Goal: Information Seeking & Learning: Find specific fact

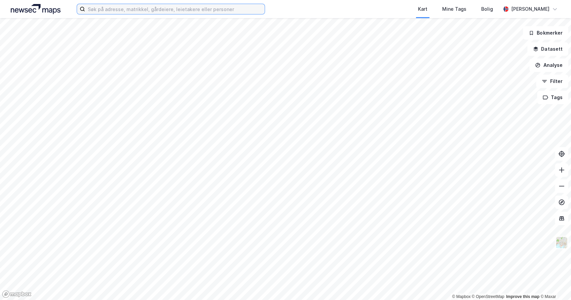
click at [132, 10] on input at bounding box center [175, 9] width 180 height 10
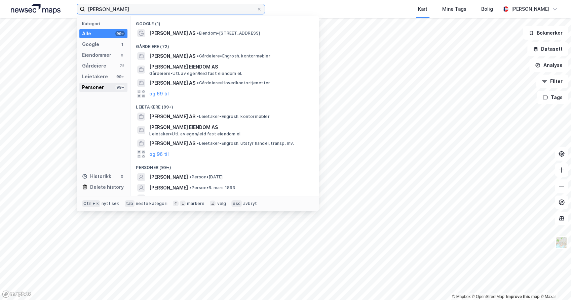
type input "[PERSON_NAME]"
click at [107, 86] on div "Personer 99+" at bounding box center [103, 87] width 48 height 9
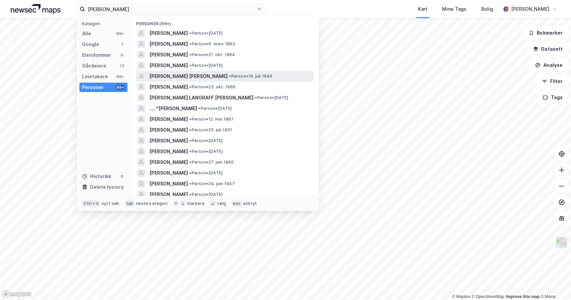
click at [272, 74] on span "• Person • 19. juli 1946" at bounding box center [250, 76] width 43 height 5
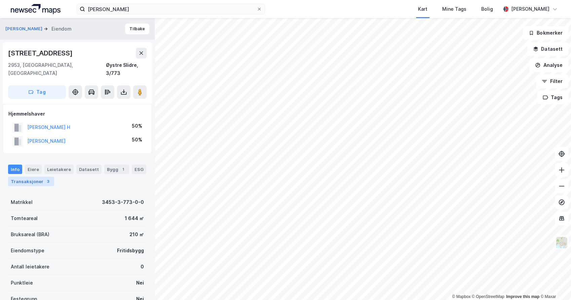
click at [38, 177] on div "Transaksjoner 3" at bounding box center [31, 181] width 46 height 9
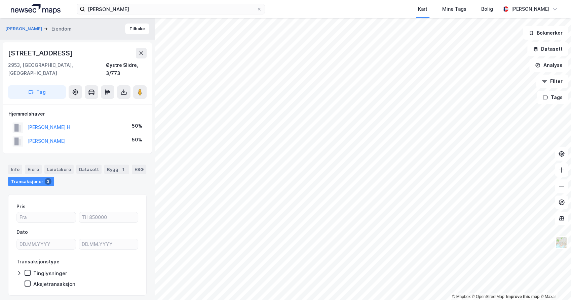
click at [70, 31] on div "Eiendom" at bounding box center [61, 29] width 20 height 8
click at [44, 29] on button "[PERSON_NAME]" at bounding box center [24, 29] width 38 height 7
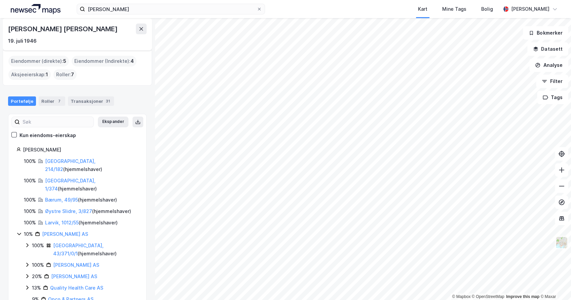
scroll to position [7, 0]
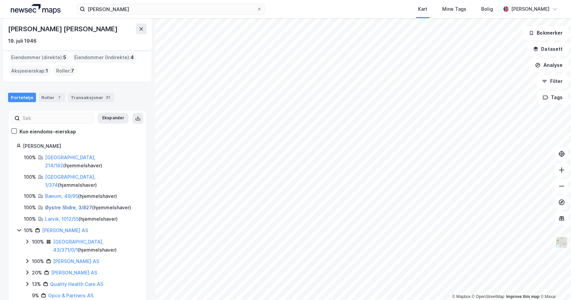
click at [61, 205] on link "Øystre Slidre, 3/827" at bounding box center [68, 208] width 47 height 6
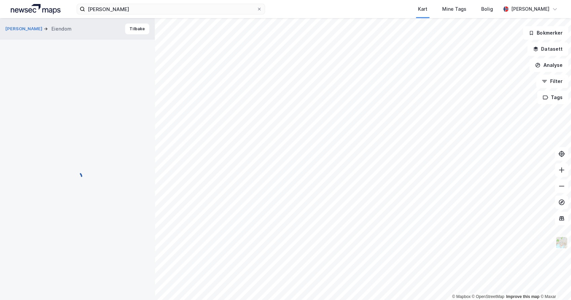
scroll to position [10, 0]
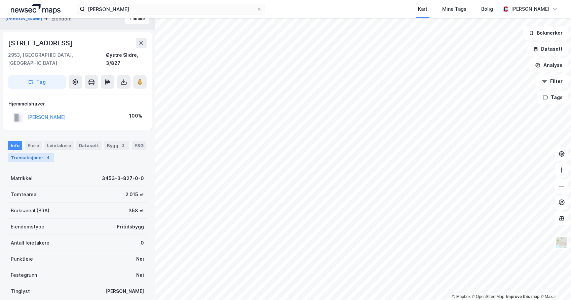
click at [28, 153] on div "Transaksjoner 4" at bounding box center [31, 157] width 46 height 9
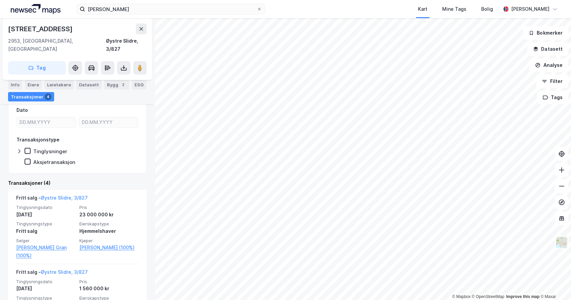
scroll to position [109, 0]
click at [143, 33] on button at bounding box center [141, 29] width 11 height 11
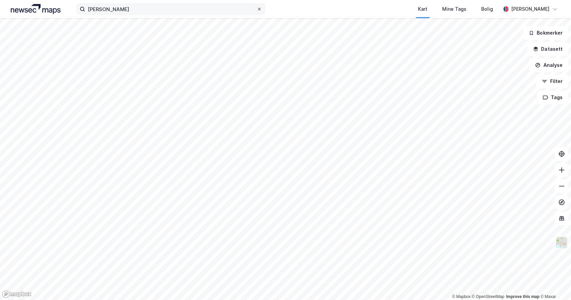
click at [261, 6] on div at bounding box center [259, 8] width 4 height 5
click at [257, 6] on input "[PERSON_NAME]" at bounding box center [171, 9] width 172 height 10
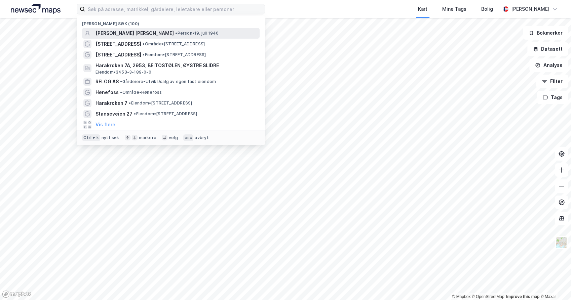
drag, startPoint x: 243, startPoint y: 34, endPoint x: 226, endPoint y: 32, distance: 17.0
click at [219, 32] on span "• Person • 19. juli 1946" at bounding box center [196, 33] width 43 height 5
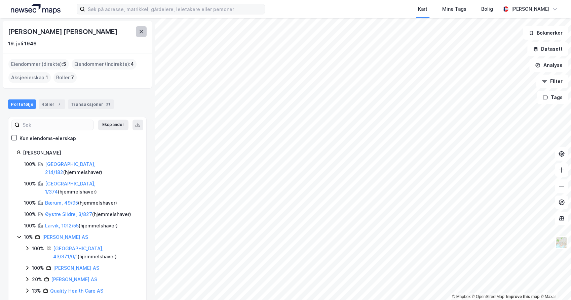
click at [144, 31] on icon at bounding box center [141, 31] width 5 height 5
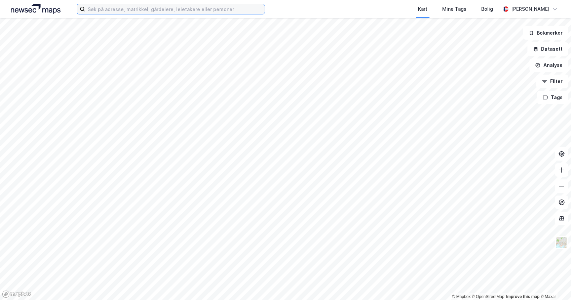
click at [109, 10] on input at bounding box center [175, 9] width 180 height 10
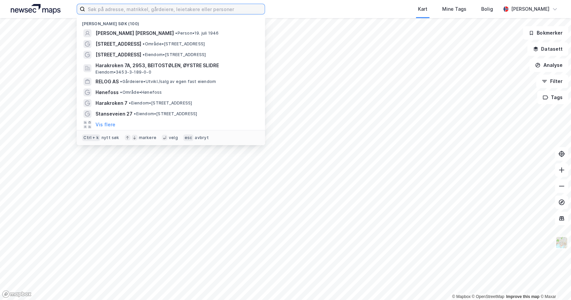
click at [119, 5] on input at bounding box center [175, 9] width 180 height 10
click at [129, 9] on input at bounding box center [175, 9] width 180 height 10
click at [176, 9] on input at bounding box center [175, 9] width 180 height 10
click at [248, 11] on input at bounding box center [175, 9] width 180 height 10
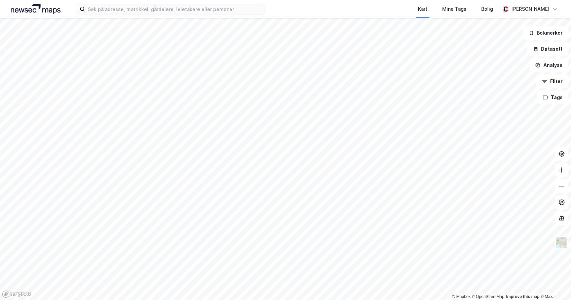
click at [278, 13] on div "Kart Mine Tags [PERSON_NAME] [PERSON_NAME]" at bounding box center [285, 9] width 571 height 18
click at [189, 5] on input at bounding box center [175, 9] width 180 height 10
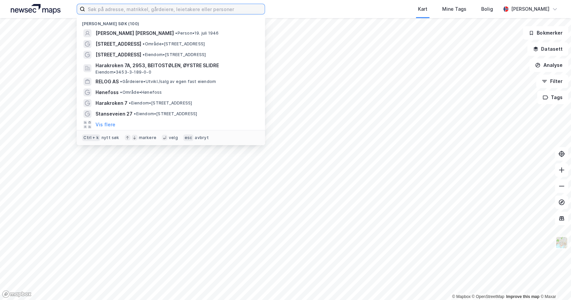
click at [130, 10] on input at bounding box center [175, 9] width 180 height 10
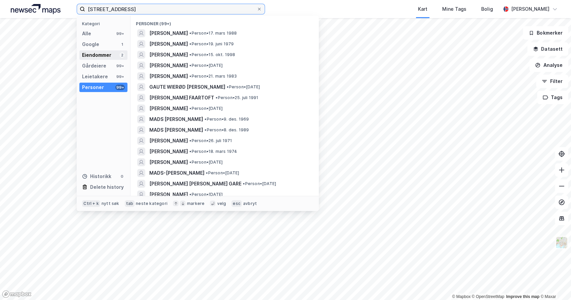
type input "[STREET_ADDRESS]"
click at [105, 51] on div "Eiendommer" at bounding box center [96, 55] width 29 height 8
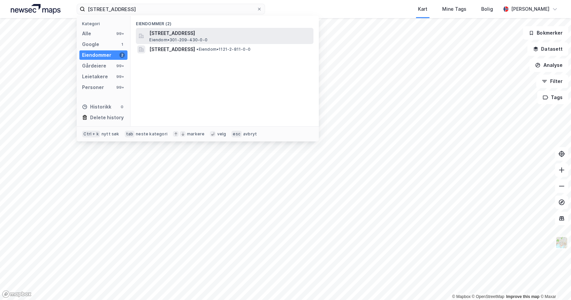
click at [193, 35] on span "[STREET_ADDRESS]" at bounding box center [229, 33] width 161 height 8
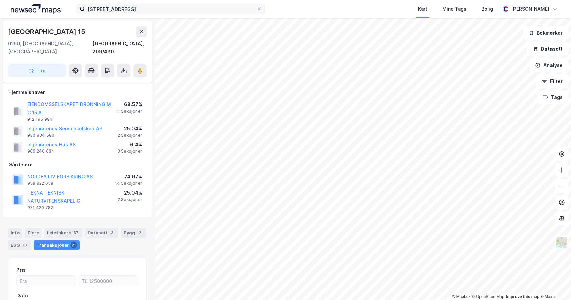
scroll to position [67, 0]
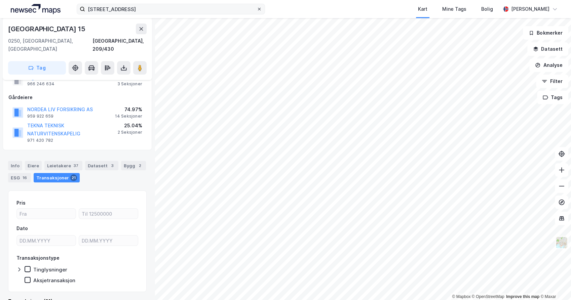
click at [261, 7] on icon at bounding box center [259, 9] width 4 height 4
click at [257, 7] on input "[STREET_ADDRESS]" at bounding box center [171, 9] width 172 height 10
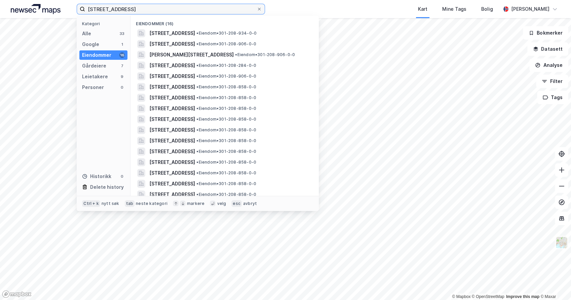
type input "[STREET_ADDRESS]"
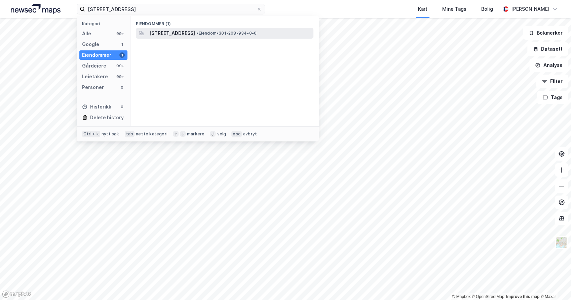
click at [183, 35] on span "[STREET_ADDRESS]" at bounding box center [172, 33] width 46 height 8
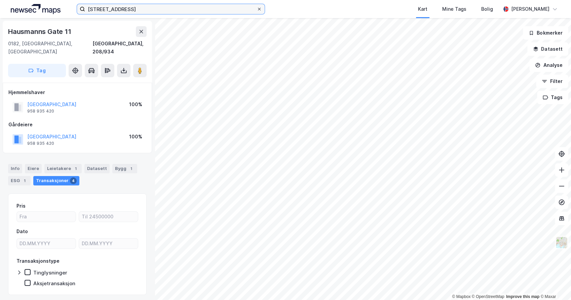
drag, startPoint x: 254, startPoint y: 10, endPoint x: 258, endPoint y: 10, distance: 3.4
click at [255, 10] on input "[STREET_ADDRESS]" at bounding box center [171, 9] width 172 height 10
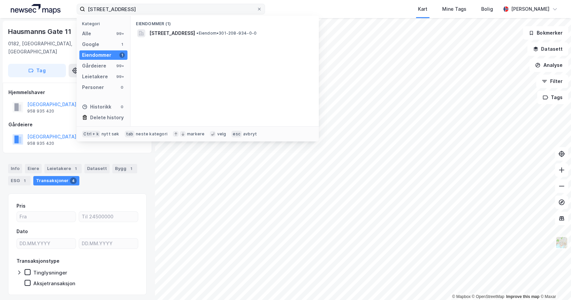
click at [263, 8] on label "[STREET_ADDRESS]" at bounding box center [171, 9] width 188 height 11
click at [257, 8] on input "[STREET_ADDRESS]" at bounding box center [171, 9] width 172 height 10
click at [260, 7] on icon at bounding box center [259, 9] width 4 height 4
click at [257, 7] on input "[STREET_ADDRESS]" at bounding box center [171, 9] width 172 height 10
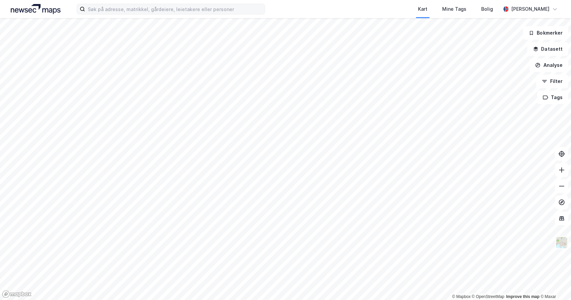
drag, startPoint x: 178, startPoint y: 60, endPoint x: 288, endPoint y: 13, distance: 119.8
click at [288, 13] on div "Kart Mine Tags [PERSON_NAME] [PERSON_NAME]" at bounding box center [285, 9] width 571 height 18
